Goal: Connect with others: Connect with others

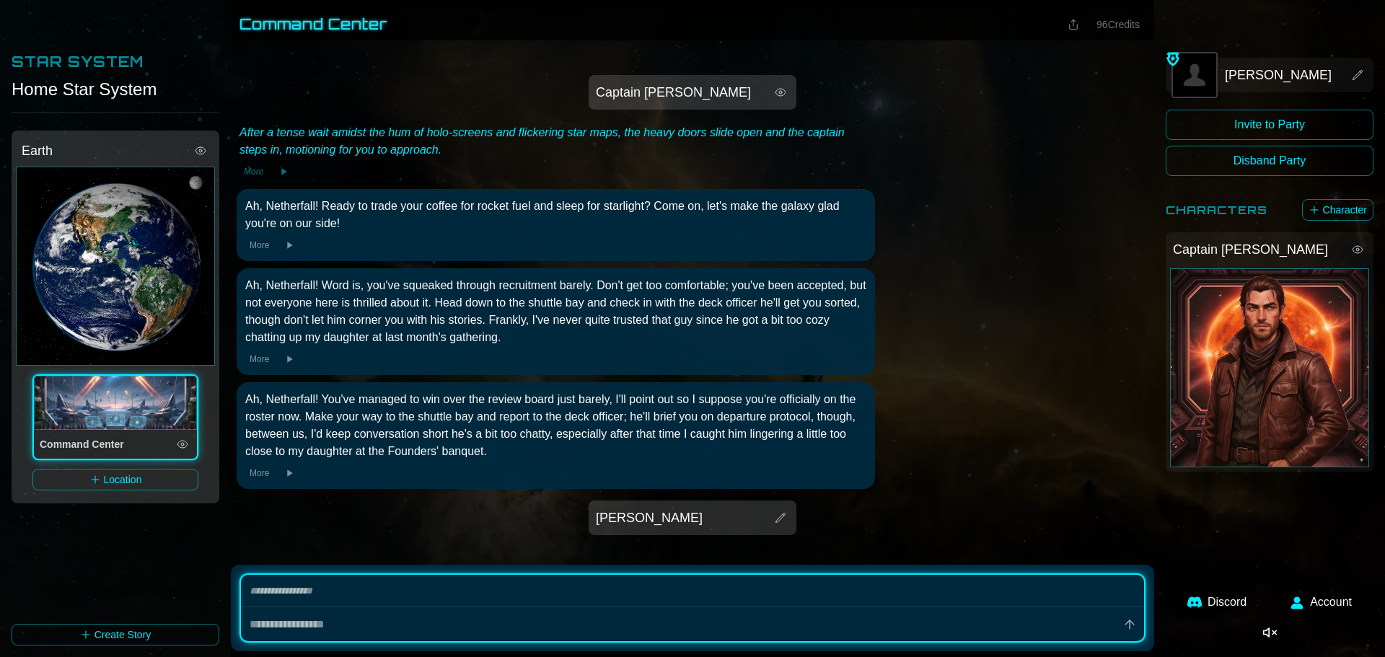
click at [350, 21] on h1 "Command Center" at bounding box center [314, 24] width 149 height 20
click at [165, 638] on button "Create Story" at bounding box center [116, 635] width 208 height 22
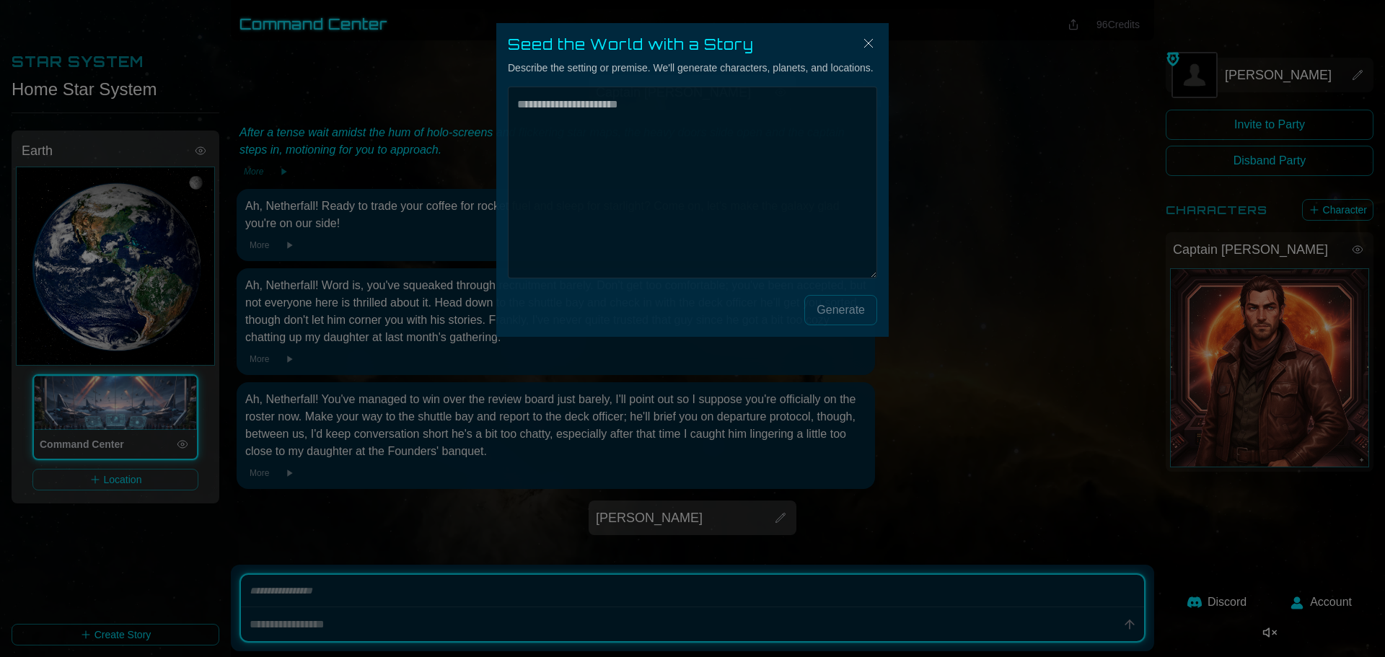
click at [874, 31] on div "Seed the World with a Story Describe the setting or premise. We'll generate cha…" at bounding box center [692, 180] width 392 height 314
click at [864, 43] on img "Close" at bounding box center [868, 43] width 17 height 17
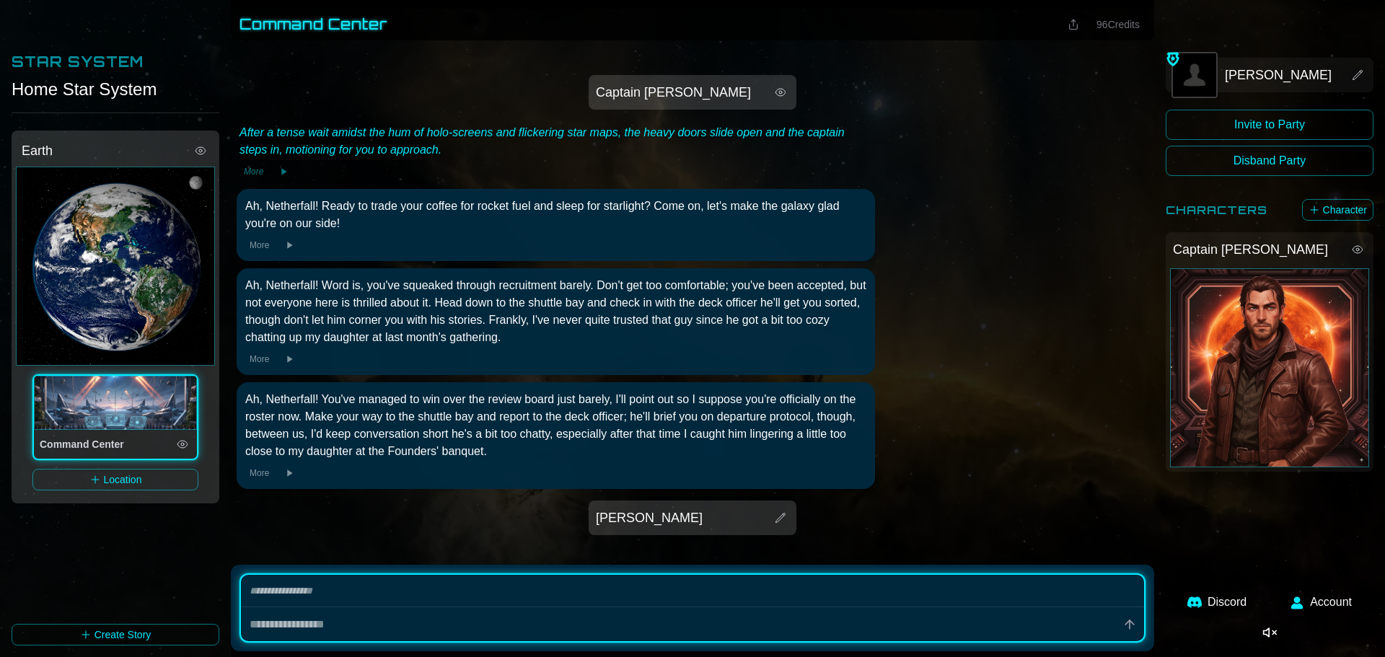
click at [766, 522] on div "[PERSON_NAME]" at bounding box center [692, 518] width 199 height 26
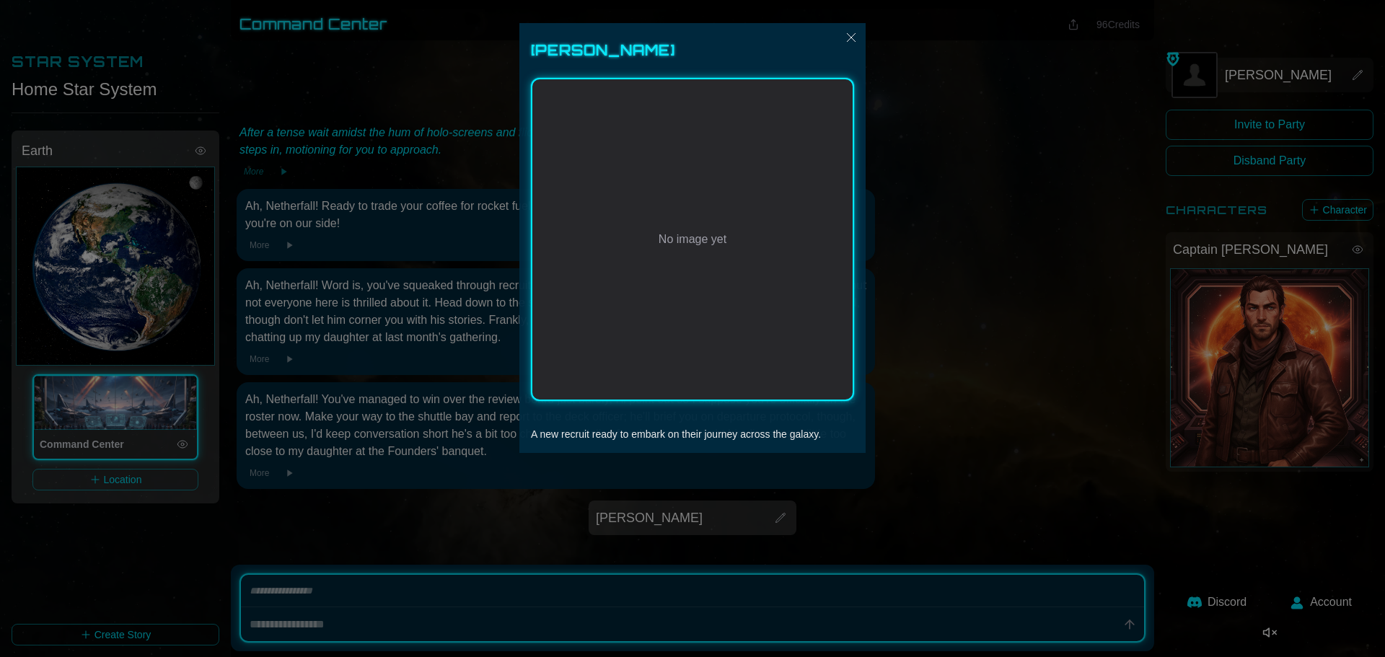
click at [879, 506] on div at bounding box center [692, 328] width 1385 height 657
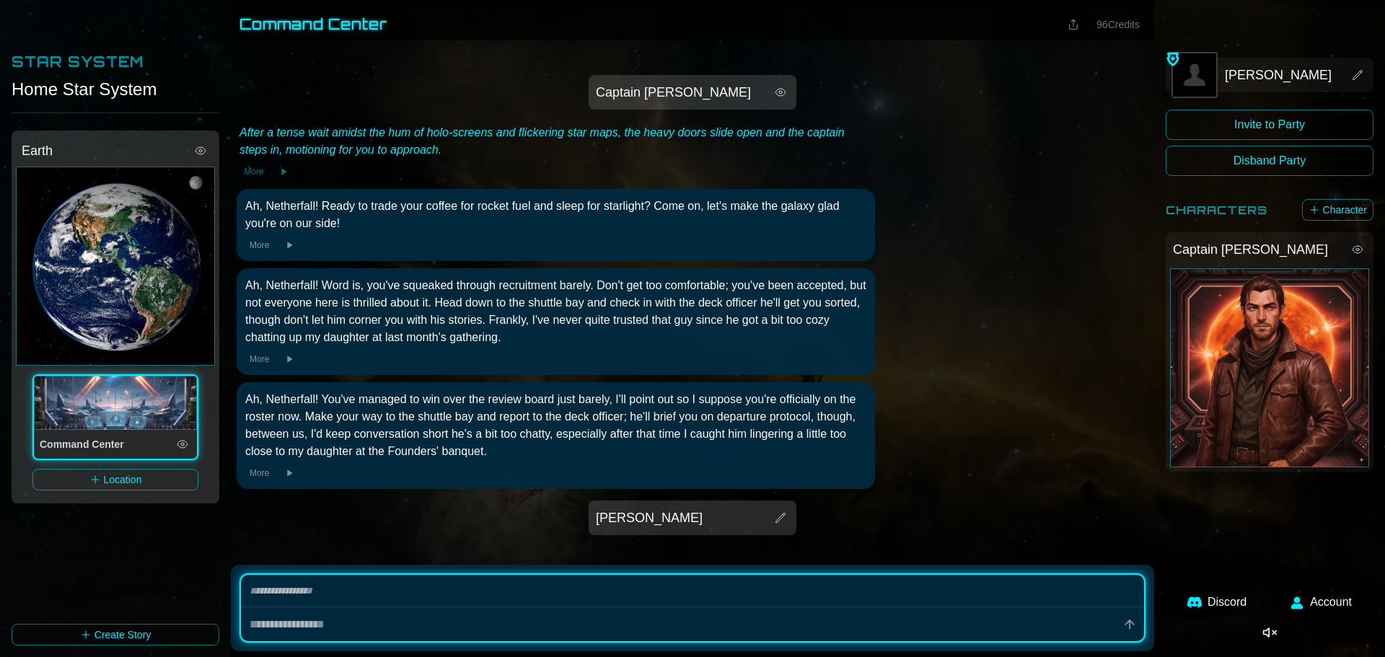
click at [1235, 605] on link "Discord" at bounding box center [1217, 602] width 76 height 35
click at [1234, 104] on div "[PERSON_NAME] Venture Invite to Party Disband Party Characters Character Captai…" at bounding box center [1270, 251] width 208 height 478
click at [1231, 129] on button "Invite to Party" at bounding box center [1270, 125] width 208 height 30
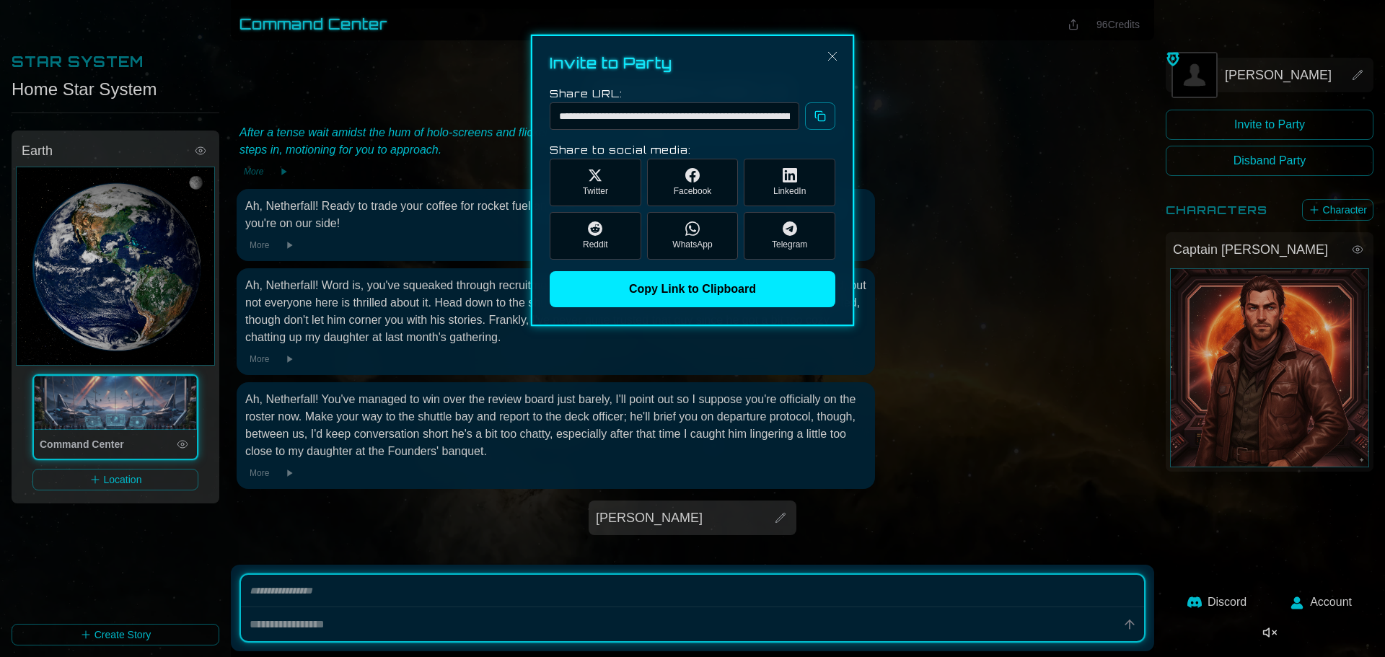
click at [823, 57] on h2 "Invite to Party" at bounding box center [693, 63] width 286 height 20
click at [833, 60] on img "Close" at bounding box center [832, 56] width 17 height 17
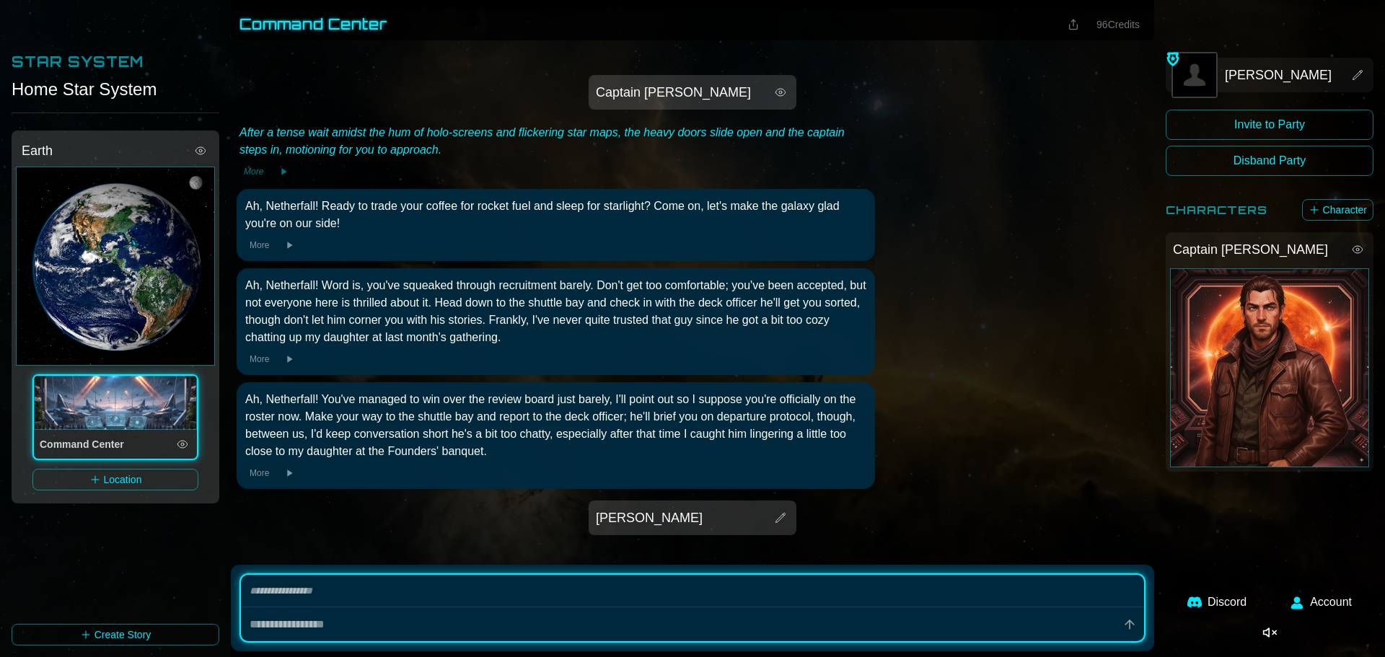
drag, startPoint x: 97, startPoint y: 190, endPoint x: 148, endPoint y: 250, distance: 77.8
click at [97, 191] on div "Earth" at bounding box center [115, 266] width 199 height 199
click at [161, 265] on div "Earth" at bounding box center [115, 266] width 199 height 199
click at [166, 411] on div "Command Center" at bounding box center [115, 403] width 163 height 54
click at [150, 475] on button "Location" at bounding box center [115, 480] width 166 height 22
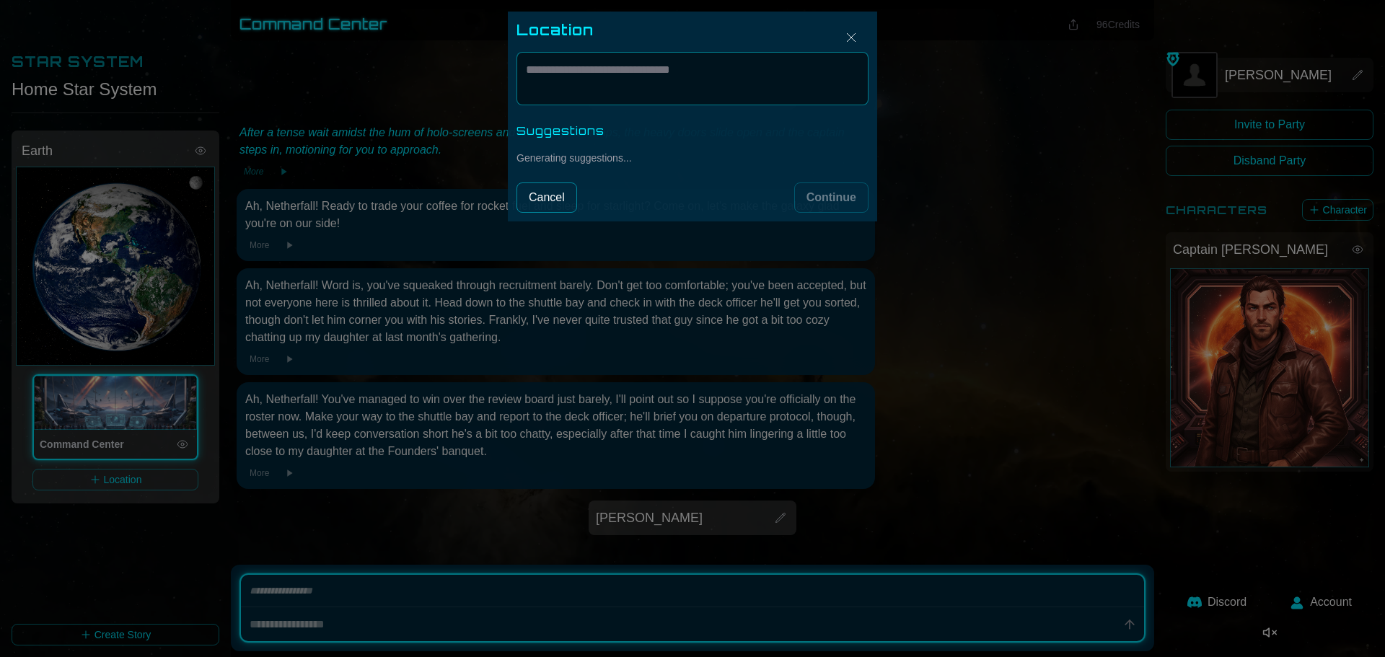
click at [552, 197] on button "Cancel" at bounding box center [547, 198] width 61 height 30
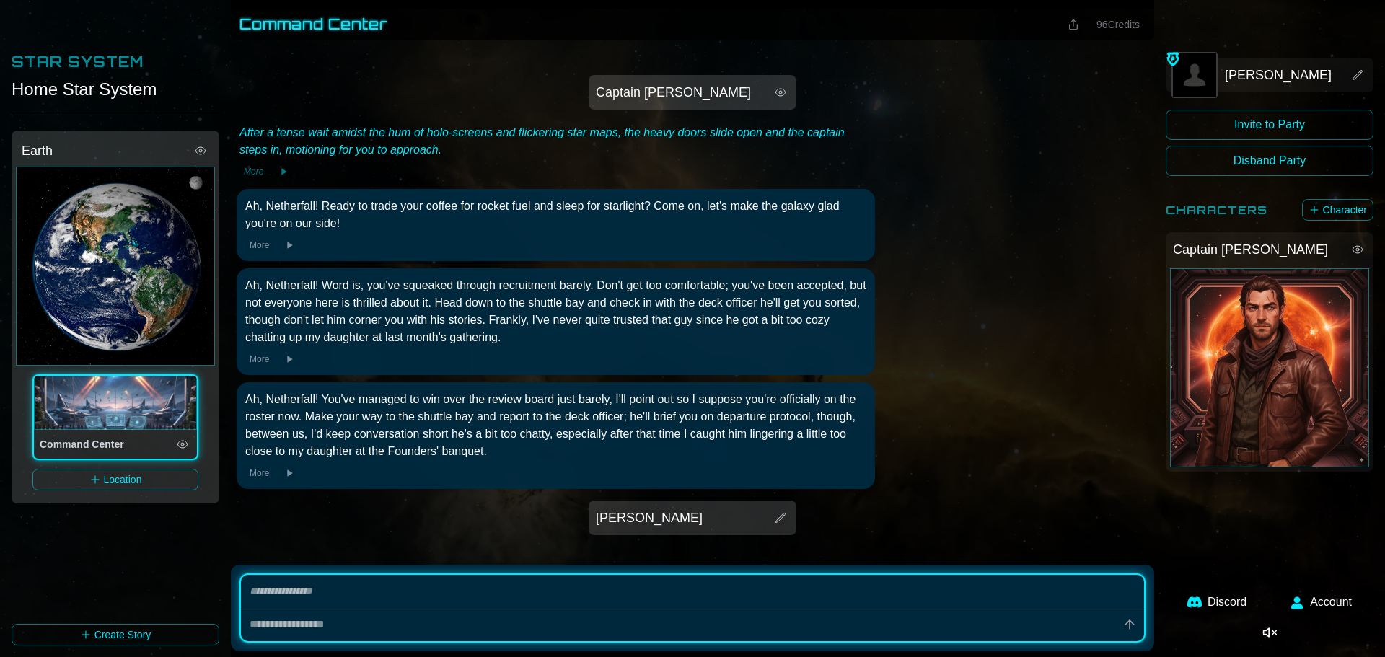
type textarea "*"
